Goal: Task Accomplishment & Management: Use online tool/utility

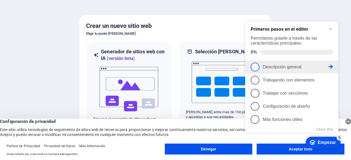
click at [256, 67] on span "1" at bounding box center [254, 67] width 9 height 9
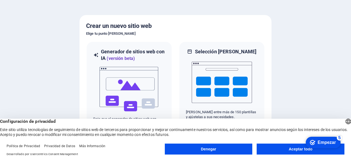
click at [289, 149] on font "Aceptar todo" at bounding box center [301, 149] width 24 height 4
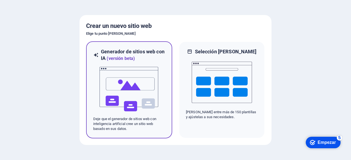
click at [146, 80] on img at bounding box center [129, 89] width 60 height 55
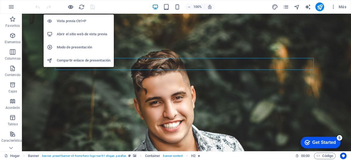
click at [72, 7] on icon "button" at bounding box center [70, 7] width 6 height 6
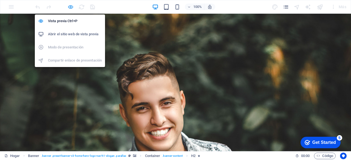
click at [72, 7] on icon "button" at bounding box center [70, 7] width 6 height 6
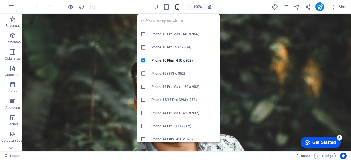
click at [177, 6] on icon "button" at bounding box center [177, 7] width 6 height 6
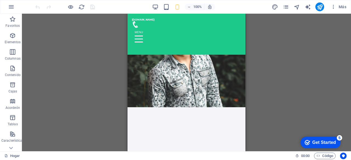
scroll to position [52, 0]
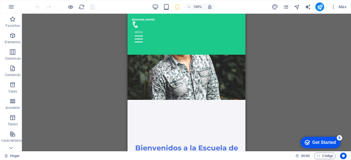
click at [314, 143] on div "Get Started" at bounding box center [324, 142] width 24 height 5
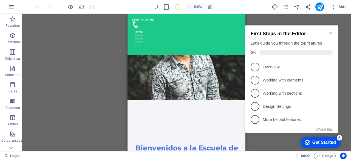
click at [72, 59] on div "Arrastre aquí para reemplazar el contenido existente. Presione "Ctrl" para crea…" at bounding box center [186, 83] width 329 height 138
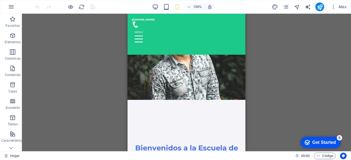
click at [319, 51] on div "Arrastre aquí para reemplazar el contenido existente. Presione "Ctrl" para crea…" at bounding box center [186, 83] width 329 height 138
click at [338, 6] on span "Más" at bounding box center [338, 6] width 16 height 5
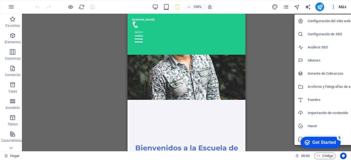
click at [337, 24] on h6 "Configuración del sitio web" at bounding box center [334, 21] width 54 height 7
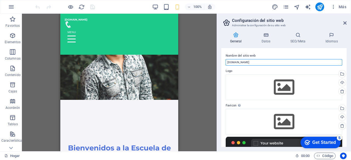
drag, startPoint x: 266, startPoint y: 63, endPoint x: 224, endPoint y: 64, distance: 41.7
click at [224, 64] on div "Nombre del sitio web capellaniainterreligiosaamic.org Logo Arrastre los archivo…" at bounding box center [283, 97] width 125 height 99
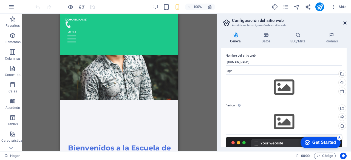
click at [345, 24] on icon at bounding box center [344, 23] width 3 height 4
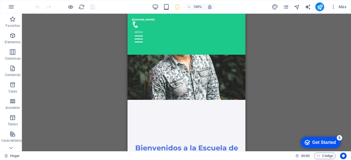
click at [323, 142] on div "Get Started" at bounding box center [324, 142] width 24 height 5
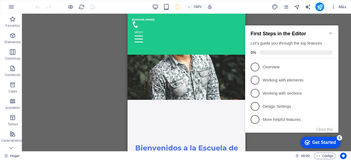
click div "checkmark Get Started 5 First Steps in the Editor Let's guide you through the t…"
click at [350, 48] on div "Arrastre aquí para reemplazar el contenido existente. Presione "Ctrl" para crea…" at bounding box center [186, 83] width 329 height 138
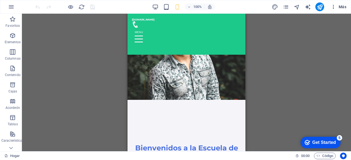
click at [345, 4] on button "Más" at bounding box center [338, 6] width 20 height 9
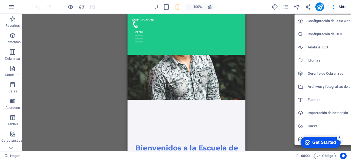
click at [312, 126] on font "Hacer" at bounding box center [312, 126] width 10 height 4
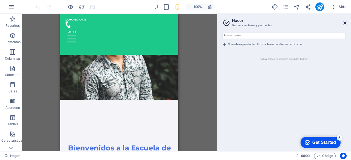
click at [345, 23] on icon at bounding box center [344, 23] width 3 height 4
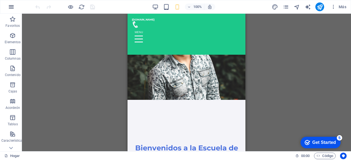
click at [9, 8] on icon "button" at bounding box center [11, 7] width 7 height 7
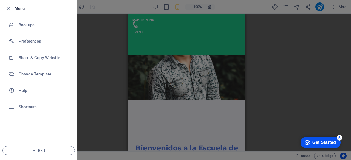
click at [82, 90] on div at bounding box center [175, 80] width 351 height 160
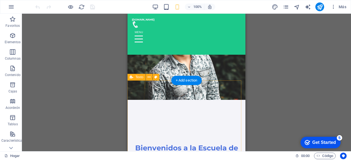
drag, startPoint x: 212, startPoint y: 91, endPoint x: 210, endPoint y: 103, distance: 11.8
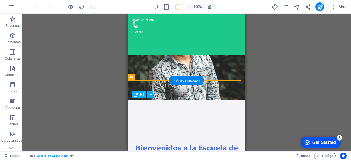
drag, startPoint x: 209, startPoint y: 103, endPoint x: 207, endPoint y: 98, distance: 5.5
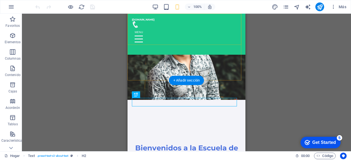
click at [145, 17] on div "capellaniainterreligiosaamic.org Inicio ¿Quiénes somos? Valores Servicios Conta…" at bounding box center [186, 34] width 118 height 41
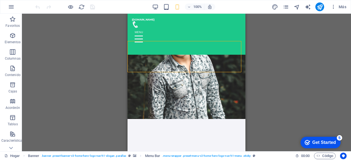
scroll to position [24, 0]
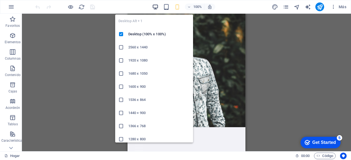
click at [156, 5] on icon "button" at bounding box center [155, 7] width 6 height 6
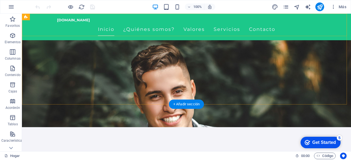
click at [326, 19] on div "capellaniainterreligiosaamic.org Inicio ¿Quiénes somos? Valores Servicios Conta…" at bounding box center [186, 27] width 329 height 27
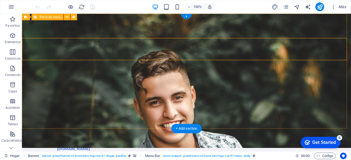
scroll to position [0, 0]
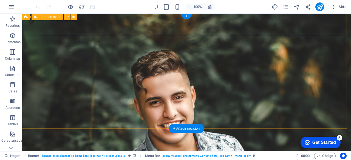
click at [320, 146] on div "capellaniainterreligiosaamic.org Inicio ¿Quiénes somos? Valores Servicios Conta…" at bounding box center [186, 159] width 329 height 27
click at [341, 146] on div "capellaniainterreligiosaamic.org Inicio ¿Quiénes somos? Valores Servicios Conta…" at bounding box center [186, 159] width 329 height 27
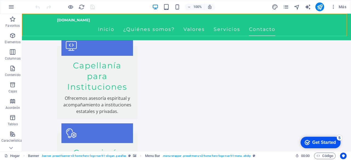
scroll to position [583, 0]
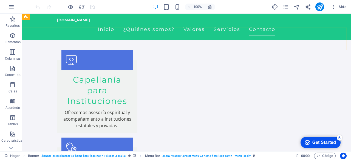
click at [336, 19] on div "capellaniainterreligiosaamic.org Inicio ¿Quiénes somos? Valores Servicios Conta…" at bounding box center [186, 27] width 329 height 27
click at [341, 15] on div "capellaniainterreligiosaamic.org Inicio ¿Quiénes somos? Valores Servicios Conta…" at bounding box center [186, 27] width 329 height 27
click at [26, 17] on icon at bounding box center [26, 17] width 4 height 7
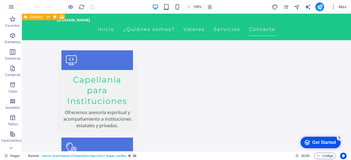
click at [27, 18] on icon at bounding box center [26, 17] width 4 height 7
click at [54, 16] on icon at bounding box center [54, 17] width 3 height 6
select select "preset-banner-v3-home-hero-logo-nav-h1-slogan"
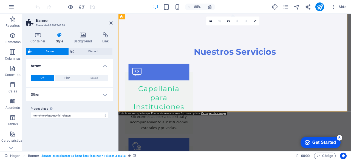
scroll to position [0, 0]
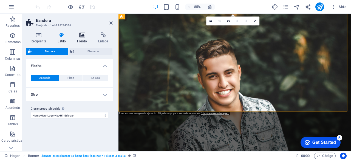
click at [79, 36] on icon at bounding box center [82, 34] width 19 height 5
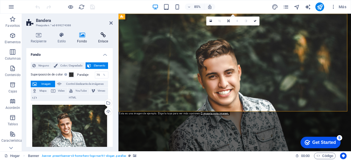
click at [108, 40] on font "Enlace" at bounding box center [103, 41] width 10 height 4
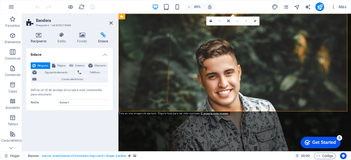
click at [42, 36] on icon at bounding box center [38, 34] width 24 height 5
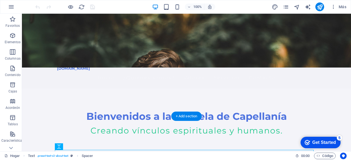
scroll to position [82, 0]
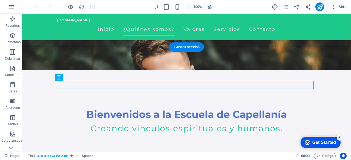
click at [346, 23] on div "capellaniainterreligiosaamic.org Inicio ¿Quiénes somos? Valores Servicios Conta…" at bounding box center [186, 27] width 329 height 27
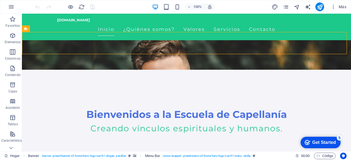
scroll to position [0, 0]
